Goal: Task Accomplishment & Management: Manage account settings

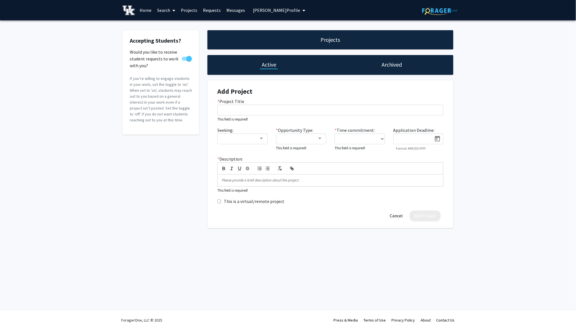
click at [302, 9] on icon "My profile dropdown to access profile and logout" at bounding box center [303, 10] width 3 height 5
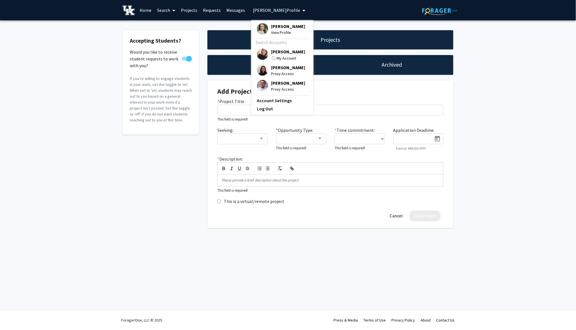
click at [278, 53] on span "[PERSON_NAME]" at bounding box center [288, 52] width 34 height 6
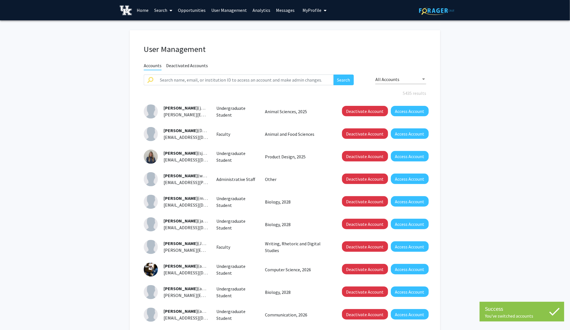
click at [264, 10] on link "Analytics" at bounding box center [261, 10] width 23 height 20
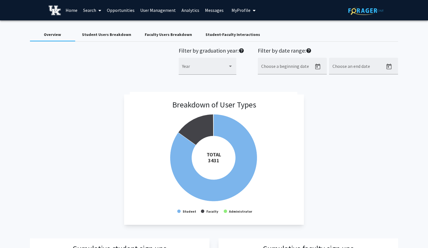
click at [154, 8] on link "User Management" at bounding box center [157, 10] width 41 height 20
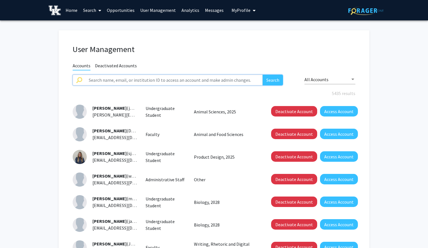
click at [151, 80] on input "text" at bounding box center [173, 80] width 177 height 11
type input "k"
type input "s"
type input "[PERSON_NAME]"
click at [263, 75] on button "Search" at bounding box center [273, 80] width 20 height 11
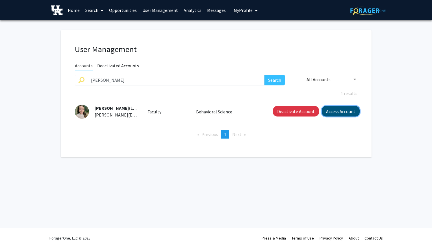
click at [344, 111] on button "Access Account" at bounding box center [341, 111] width 38 height 10
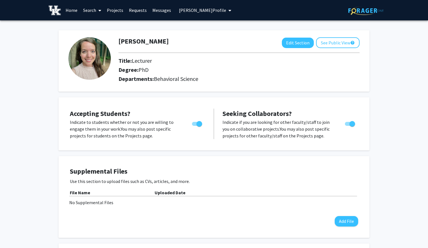
click at [117, 10] on link "Projects" at bounding box center [115, 10] width 22 height 20
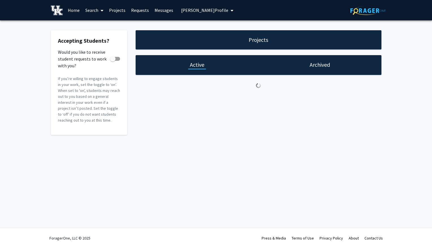
checkbox input "true"
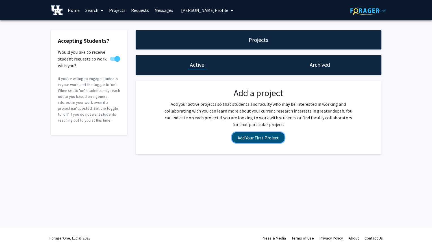
click at [253, 136] on button "Add Your First Project" at bounding box center [258, 137] width 53 height 10
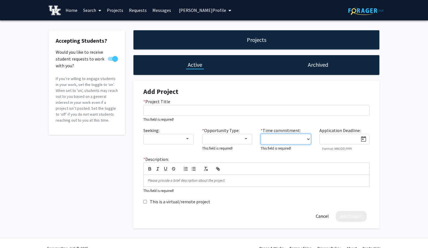
click at [307, 138] on select "0 - 5 hours/week 5 - 10 hours/week 10 - 15 hours/week 15 - 20 hours/week 20 - 3…" at bounding box center [286, 139] width 50 height 11
select select "0 - 5"
click at [261, 134] on select "0 - 5 hours/week 5 - 10 hours/week 10 - 15 hours/week 15 - 20 hours/week 20 - 3…" at bounding box center [286, 139] width 50 height 11
click at [189, 140] on div at bounding box center [187, 138] width 5 height 5
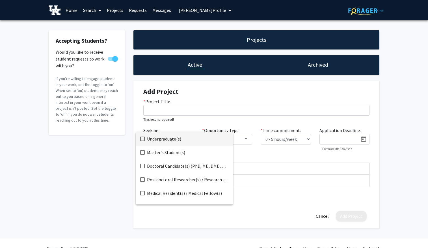
click at [165, 141] on span "Undergraduate(s)" at bounding box center [187, 139] width 81 height 14
click at [116, 164] on div at bounding box center [214, 124] width 428 height 248
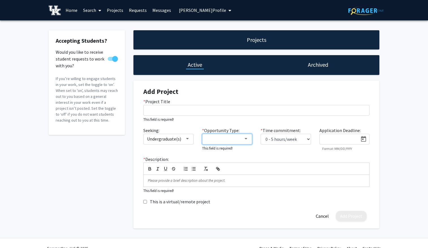
click at [244, 140] on div at bounding box center [245, 138] width 5 height 5
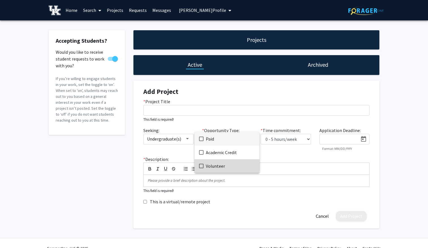
click at [212, 165] on span "Volunteer" at bounding box center [230, 166] width 49 height 14
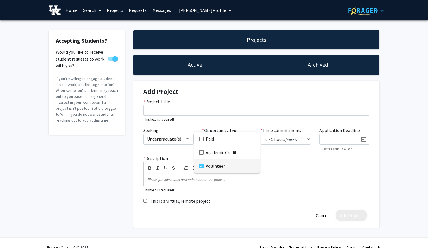
click at [350, 138] on div at bounding box center [214, 124] width 428 height 248
click at [363, 138] on icon "Open calendar" at bounding box center [363, 139] width 5 height 6
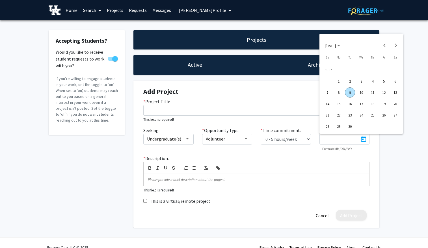
click at [383, 115] on div "26" at bounding box center [384, 115] width 10 height 10
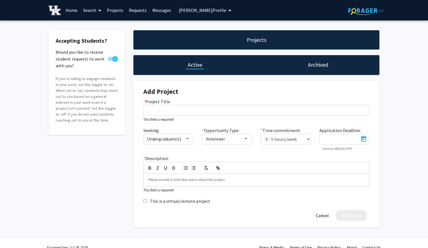
type input "[DATE]"
click at [167, 180] on p at bounding box center [256, 179] width 217 height 5
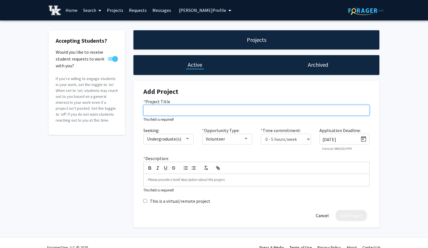
click at [159, 108] on input "* Project Title" at bounding box center [256, 110] width 226 height 11
paste input "Co-author with Javascript expertise needed"
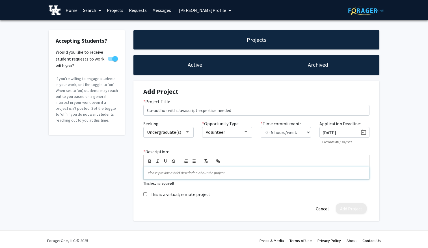
click at [172, 174] on p at bounding box center [256, 172] width 217 height 5
click at [149, 171] on p at bounding box center [256, 172] width 217 height 5
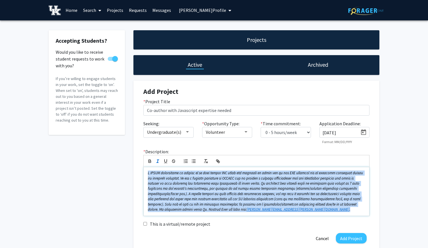
drag, startPoint x: 148, startPoint y: 172, endPoint x: 268, endPoint y: 213, distance: 126.5
click at [268, 213] on div "[PERSON_NAME][EMAIL_ADDRESS][PERSON_NAME][DOMAIN_NAME] ." at bounding box center [256, 191] width 225 height 49
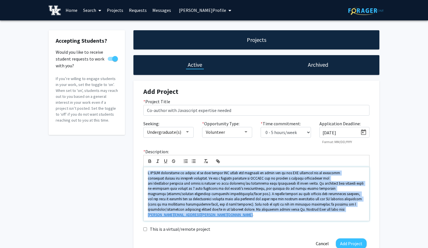
click at [209, 184] on span at bounding box center [256, 190] width 216 height 41
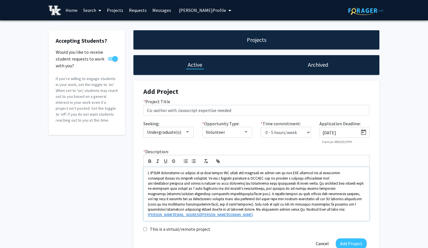
click at [188, 193] on span at bounding box center [256, 190] width 216 height 41
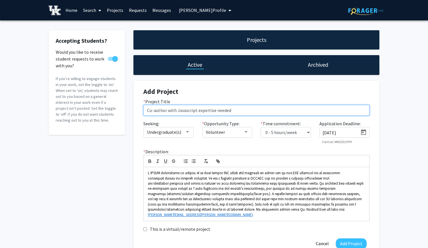
click at [236, 110] on input "Co-author with Javascript expertise needed" at bounding box center [256, 110] width 226 height 11
click at [232, 111] on input "Co-author with Javascript expertise needed - authorship collaboration" at bounding box center [256, 110] width 226 height 11
type input "Co-author with Javascript expertise needed (authorship collaboration)"
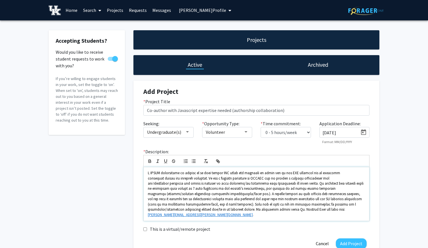
click at [163, 203] on span at bounding box center [256, 190] width 216 height 41
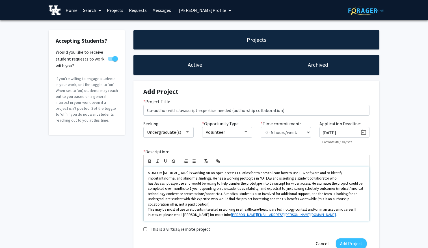
click at [353, 209] on span "﻿ This may be most of use to students interested in working in a healthcare/hea…" at bounding box center [252, 212] width 209 height 10
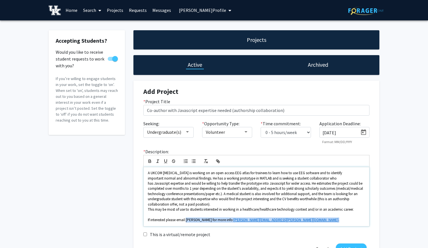
drag, startPoint x: 187, startPoint y: 220, endPoint x: 272, endPoint y: 223, distance: 84.9
click at [272, 223] on div "A UKCOM [MEDICAL_DATA] is working on an open access EEG atlas for trainees to l…" at bounding box center [256, 196] width 225 height 59
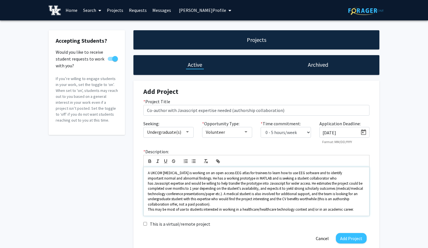
click at [148, 209] on span "This may be most of use to students interested in working in a healthcare/healt…" at bounding box center [251, 209] width 206 height 5
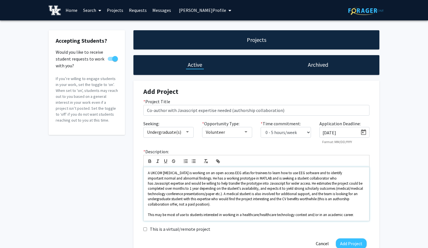
click at [354, 214] on p "﻿ This may be most of use to students interested in working in a healthcare/hea…" at bounding box center [256, 214] width 217 height 5
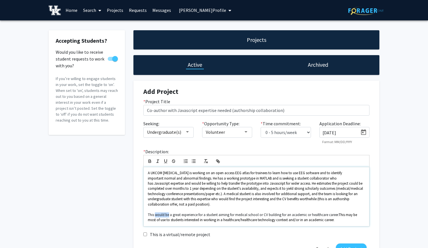
drag, startPoint x: 155, startPoint y: 215, endPoint x: 169, endPoint y: 212, distance: 14.4
click at [169, 212] on p "This would be a great experience for a student aiming for medical school or CV …" at bounding box center [256, 217] width 217 height 10
drag, startPoint x: 327, startPoint y: 213, endPoint x: 334, endPoint y: 223, distance: 12.5
click at [334, 223] on div "A UKCOM [MEDICAL_DATA] is working on an open access EEG atlas for trainees to l…" at bounding box center [256, 196] width 225 height 59
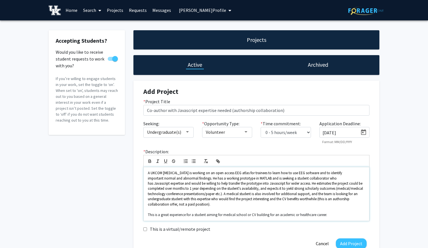
click at [315, 215] on p "This is a great experience for a student aiming for medical school or CV buildi…" at bounding box center [256, 214] width 217 height 5
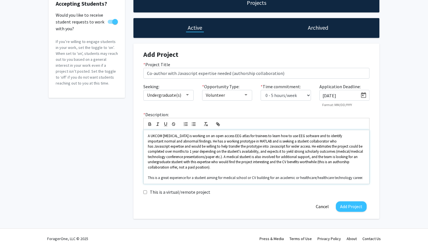
scroll to position [38, 0]
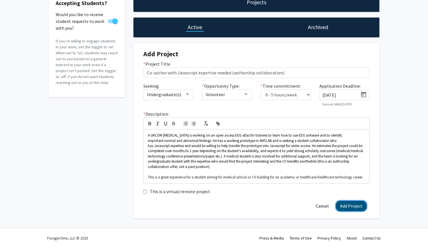
click at [353, 206] on button "Add Project" at bounding box center [351, 206] width 31 height 10
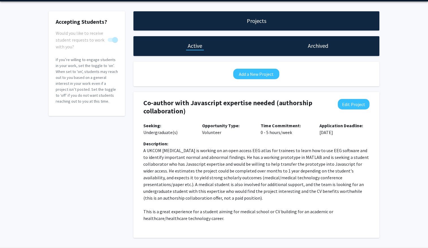
scroll to position [0, 0]
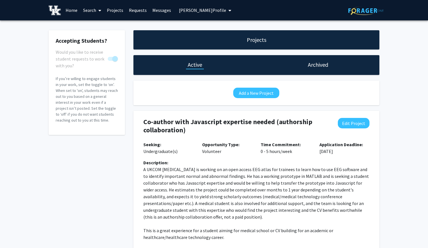
click at [98, 9] on span at bounding box center [98, 11] width 5 height 20
click at [95, 25] on span "Faculty/Staff" at bounding box center [101, 25] width 42 height 11
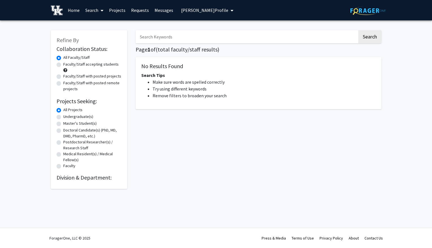
click at [59, 76] on div "Faculty/Staff with posted projects" at bounding box center [89, 76] width 65 height 7
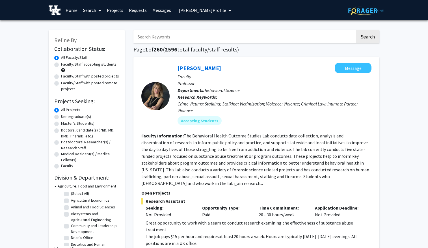
click at [55, 186] on icon at bounding box center [55, 186] width 3 height 6
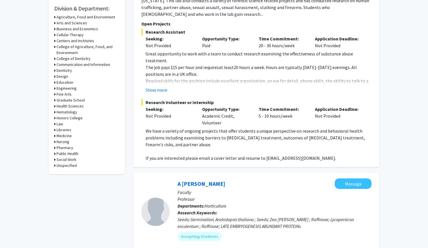
scroll to position [170, 0]
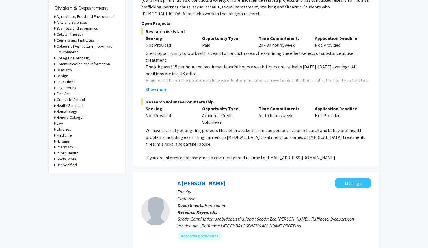
click at [55, 134] on icon at bounding box center [54, 135] width 1 height 6
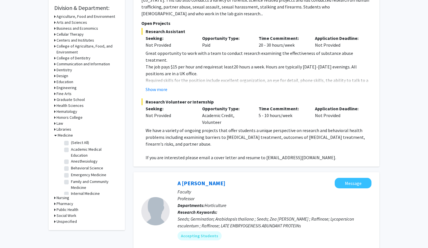
click at [71, 144] on label "(Select All)" at bounding box center [80, 143] width 18 height 6
click at [71, 143] on input "(Select All)" at bounding box center [73, 142] width 4 height 4
checkbox input "true"
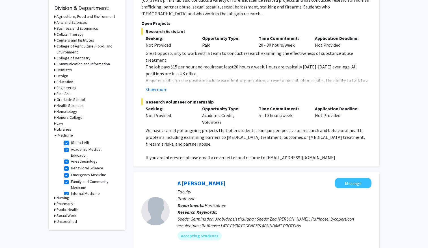
checkbox input "true"
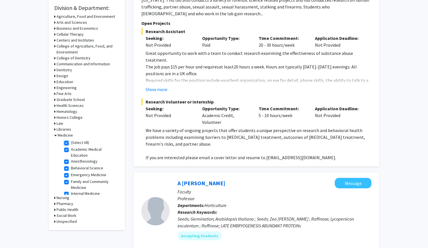
checkbox input "true"
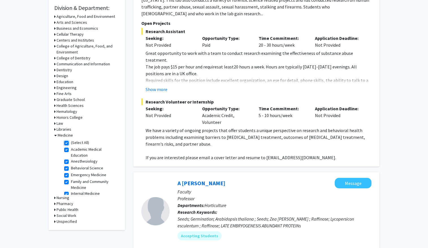
checkbox input "true"
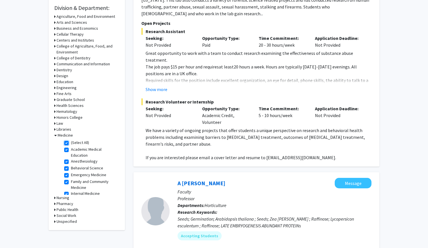
checkbox input "true"
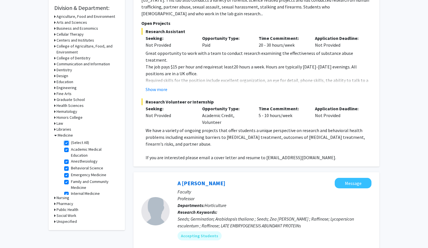
checkbox input "true"
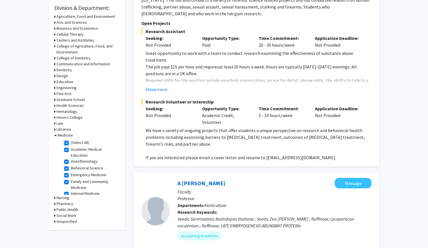
checkbox input "true"
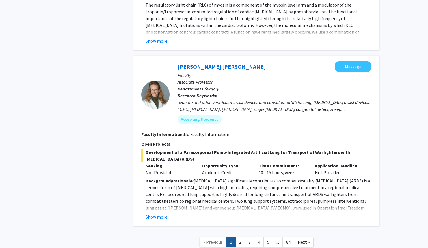
scroll to position [1991, 0]
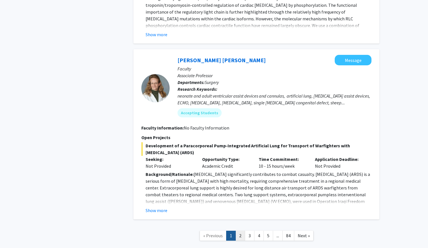
click at [241, 231] on link "2" at bounding box center [240, 236] width 10 height 10
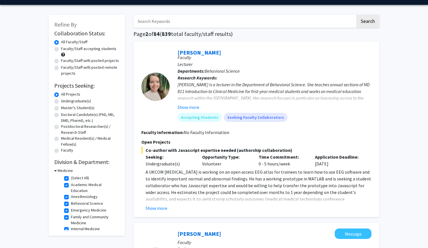
scroll to position [28, 0]
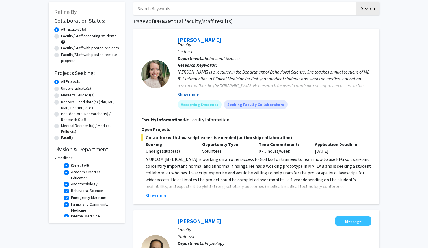
click at [185, 93] on button "Show more" at bounding box center [188, 94] width 22 height 7
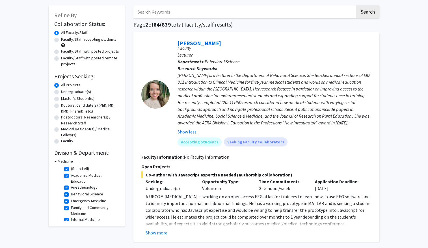
scroll to position [0, 0]
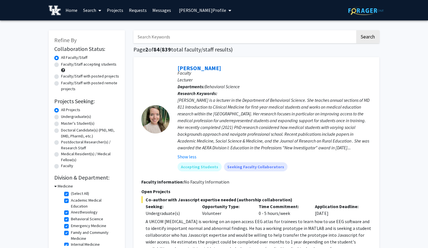
click at [72, 10] on link "Home" at bounding box center [72, 10] width 18 height 20
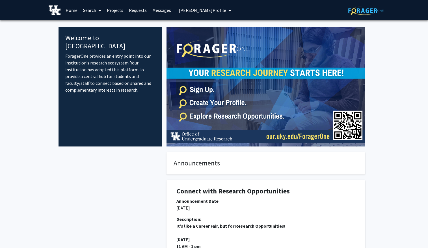
click at [221, 8] on button "[PERSON_NAME] Profile" at bounding box center [205, 10] width 56 height 20
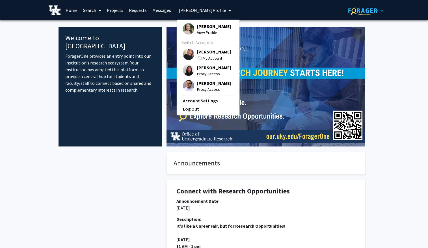
click at [203, 52] on span "[PERSON_NAME]" at bounding box center [214, 52] width 34 height 6
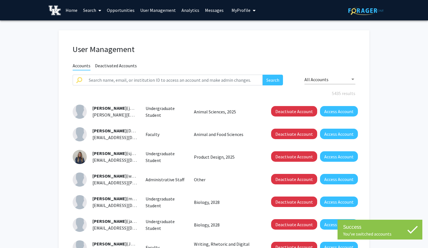
click at [75, 8] on link "Home" at bounding box center [72, 10] width 18 height 20
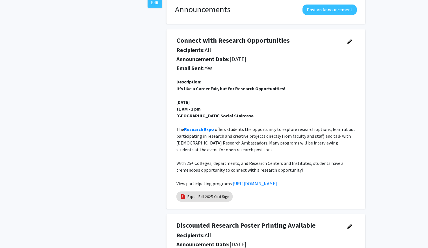
scroll to position [170, 0]
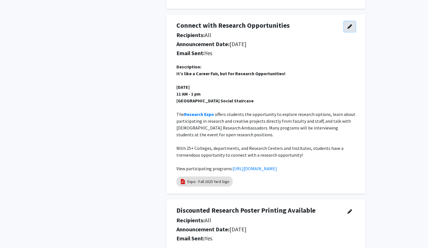
click at [352, 26] on icon "button" at bounding box center [349, 26] width 5 height 5
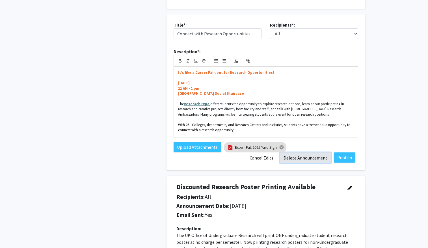
click at [294, 155] on button "Delete Announcement" at bounding box center [305, 157] width 51 height 11
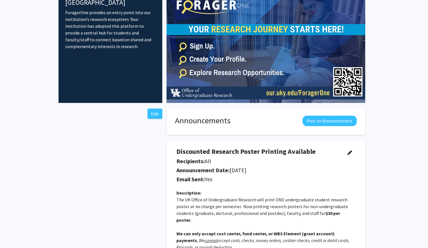
scroll to position [0, 0]
